Goal: Entertainment & Leisure: Consume media (video, audio)

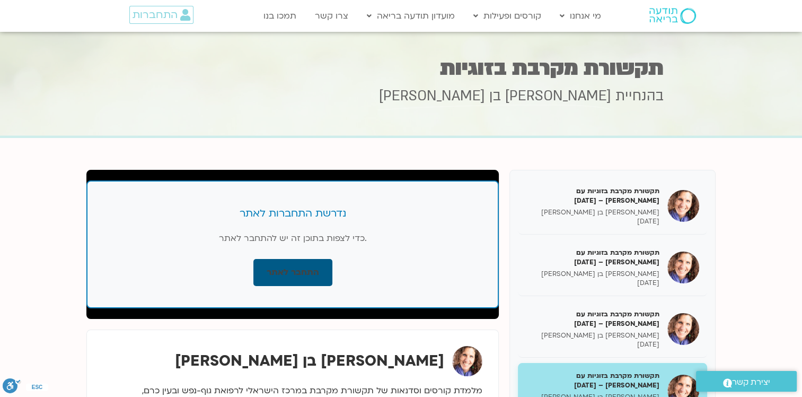
click at [272, 277] on link "התחבר לאתר" at bounding box center [293, 272] width 79 height 27
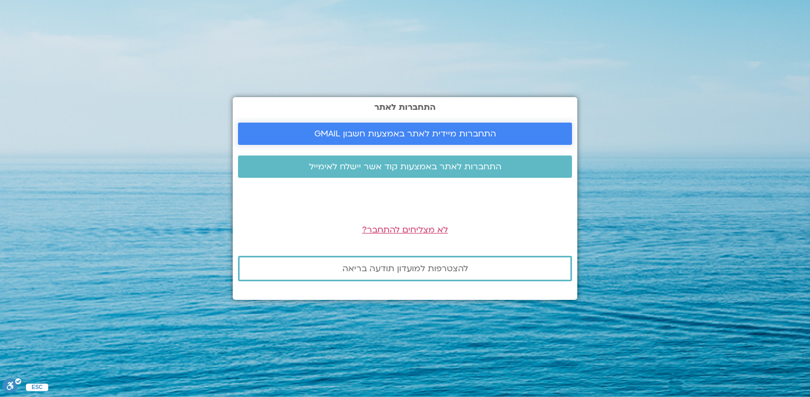
click at [367, 126] on link "התחברות מיידית לאתר באמצעות חשבון GMAIL" at bounding box center [405, 134] width 334 height 22
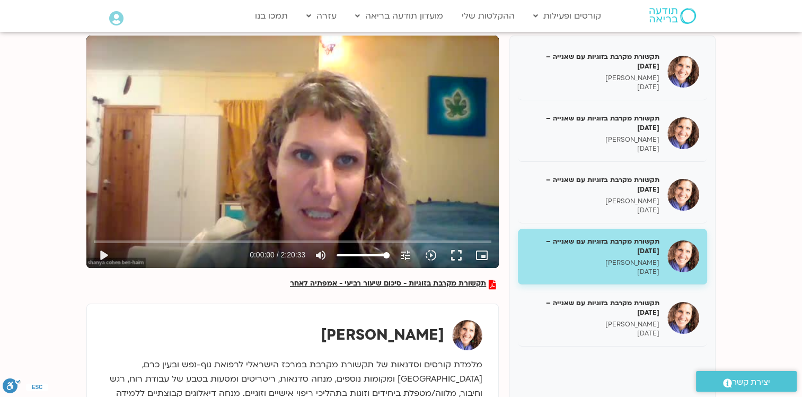
scroll to position [136, 0]
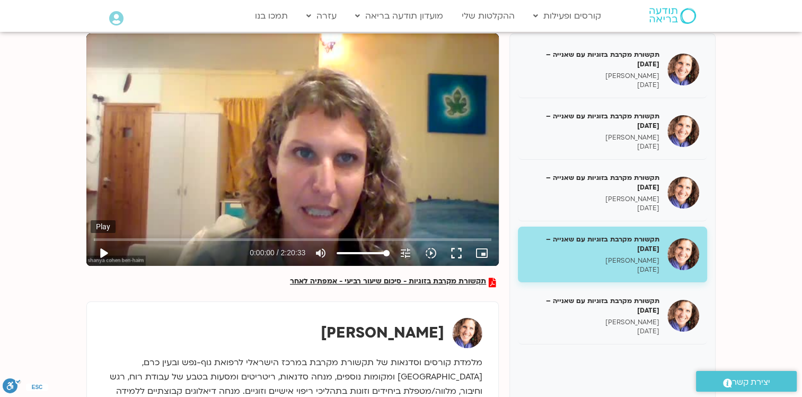
click at [100, 253] on button "play_arrow" at bounding box center [103, 252] width 25 height 25
click at [152, 238] on input "Seek" at bounding box center [293, 239] width 398 height 6
click at [405, 237] on input "Seek" at bounding box center [293, 239] width 398 height 6
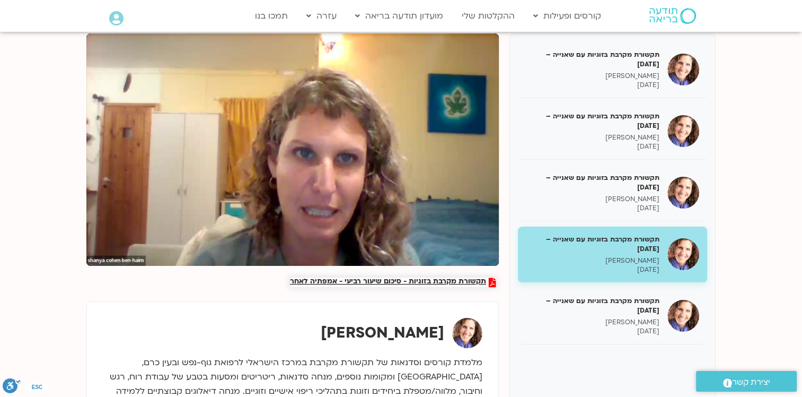
type input "6645.740364"
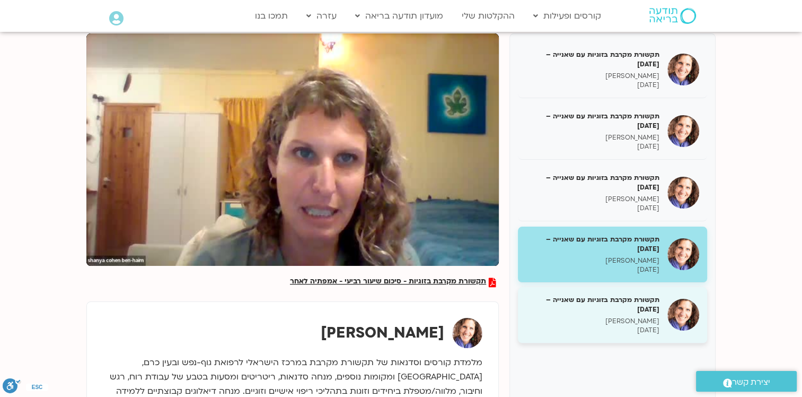
click at [588, 327] on p "[DATE]" at bounding box center [593, 330] width 134 height 9
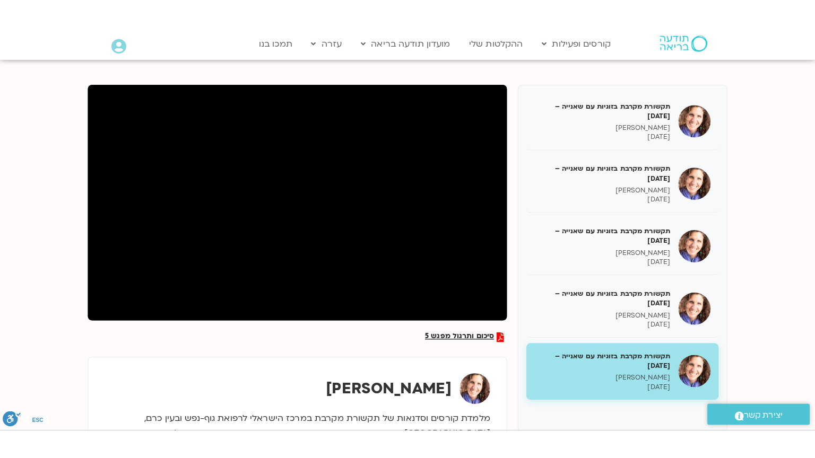
scroll to position [113, 0]
